Goal: Navigation & Orientation: Find specific page/section

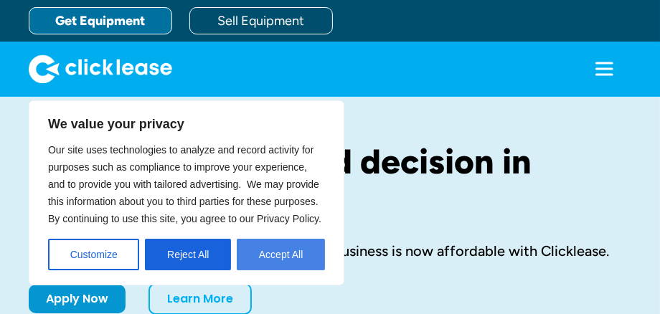
click at [271, 256] on button "Accept All" at bounding box center [281, 255] width 88 height 32
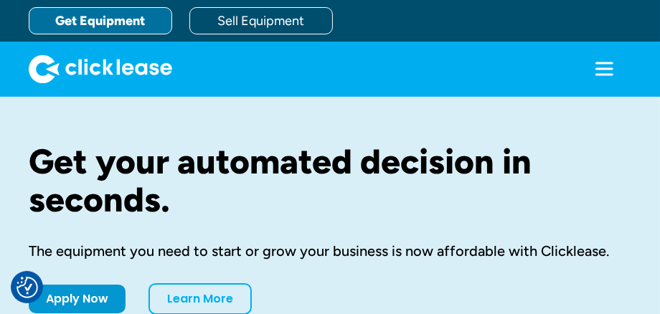
click at [600, 77] on icon "menu" at bounding box center [604, 69] width 29 height 29
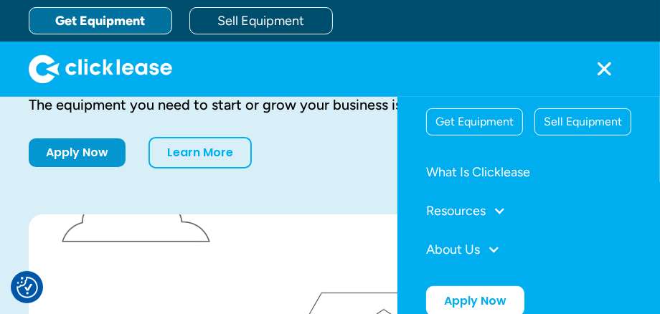
scroll to position [144, 0]
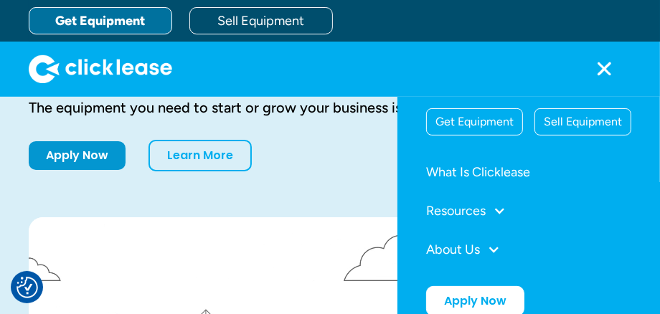
click at [300, 66] on div at bounding box center [330, 69] width 603 height 55
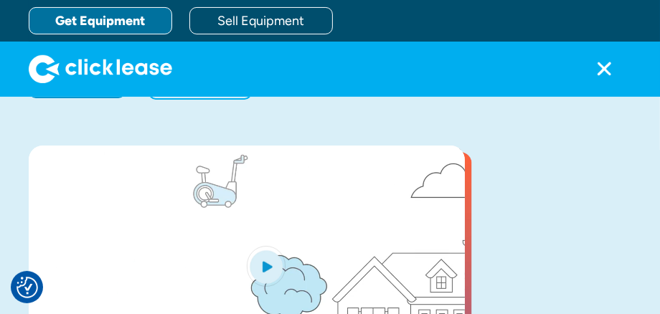
scroll to position [0, 0]
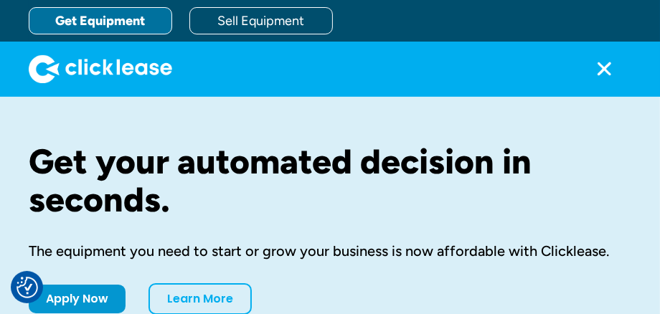
click at [87, 67] on img "home" at bounding box center [101, 69] width 144 height 29
click at [607, 70] on icon "menu" at bounding box center [605, 68] width 18 height 2
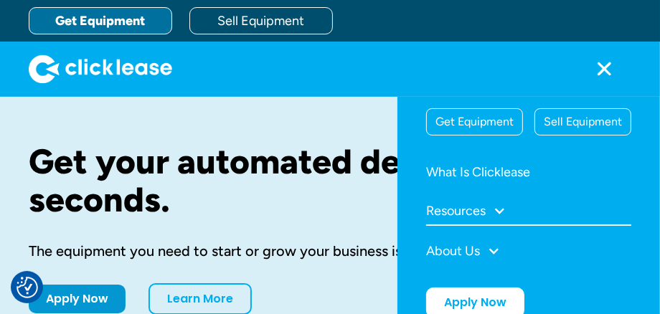
click at [504, 217] on div "Resources" at bounding box center [528, 211] width 205 height 29
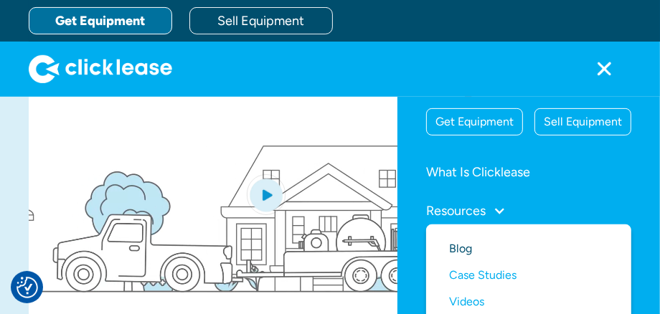
scroll to position [144, 0]
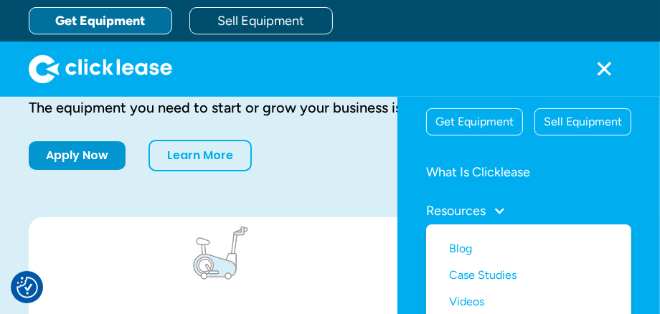
click at [494, 207] on div "Resources" at bounding box center [528, 210] width 205 height 27
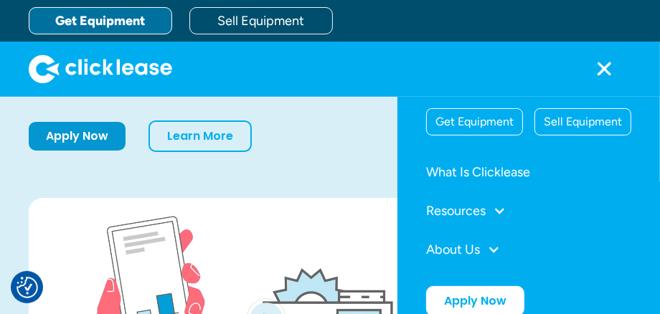
scroll to position [0, 0]
